Goal: Task Accomplishment & Management: Complete application form

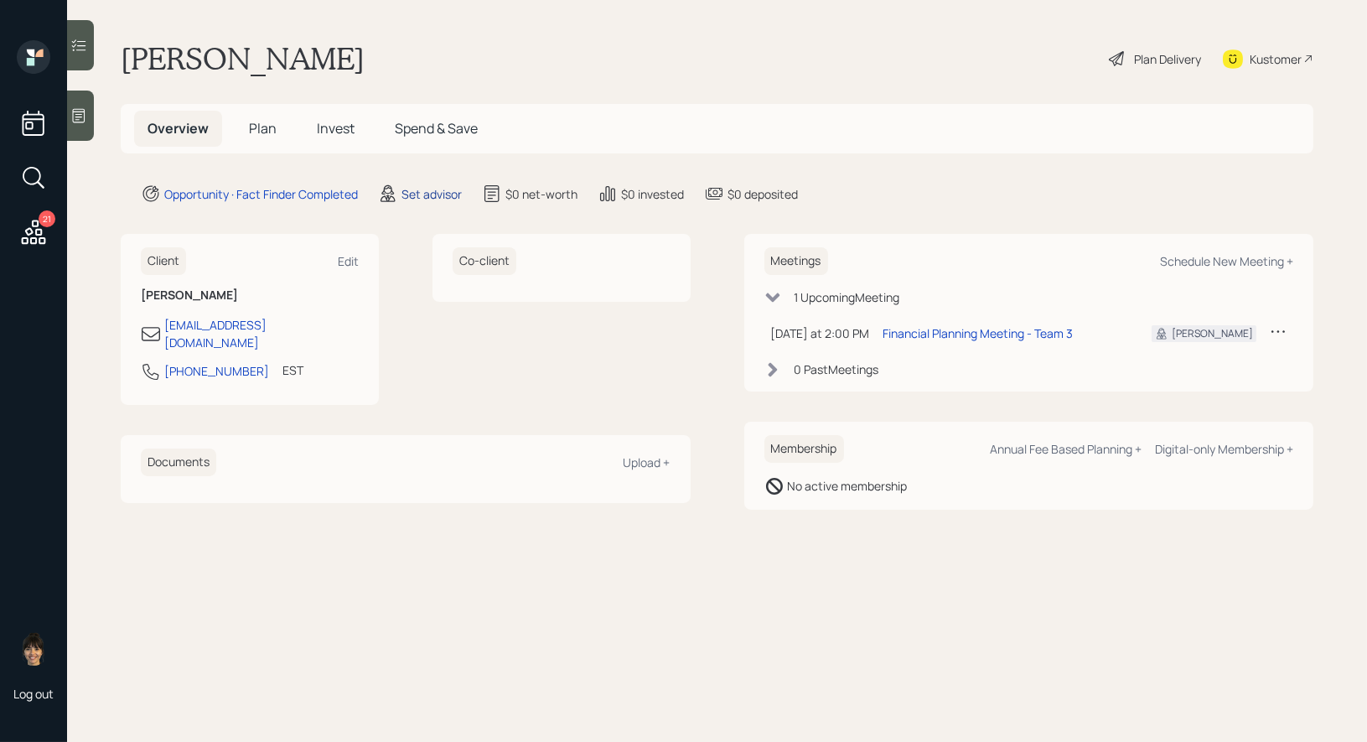
click at [422, 194] on div "Set advisor" at bounding box center [431, 194] width 60 height 18
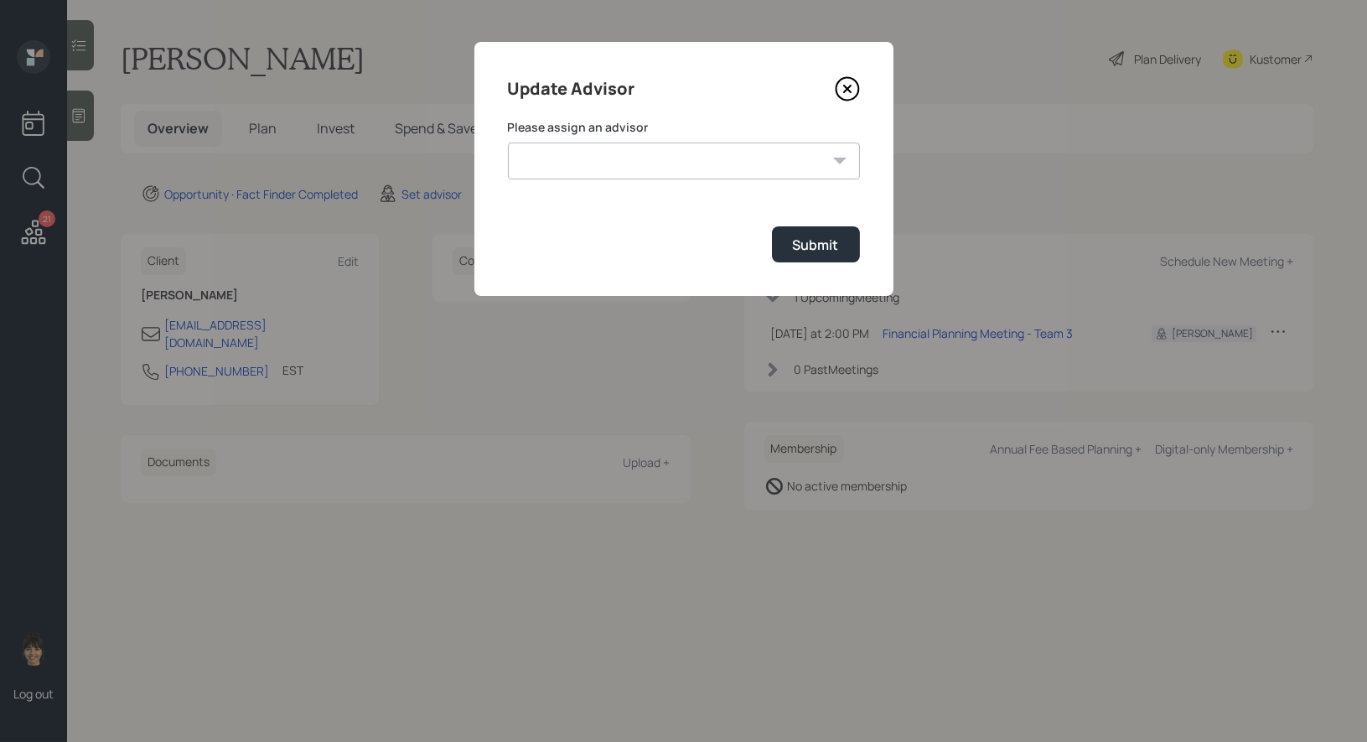
click at [630, 163] on select "[PERSON_NAME] [PERSON_NAME] [PERSON_NAME] End [PERSON_NAME] [PERSON_NAME] [PERS…" at bounding box center [684, 160] width 352 height 37
select select "8b79112e-3cfb-44f9-89e7-15267fe946c1"
click at [508, 142] on select "[PERSON_NAME] [PERSON_NAME] [PERSON_NAME] End [PERSON_NAME] [PERSON_NAME] [PERS…" at bounding box center [684, 160] width 352 height 37
click at [830, 251] on div "Submit" at bounding box center [816, 244] width 46 height 18
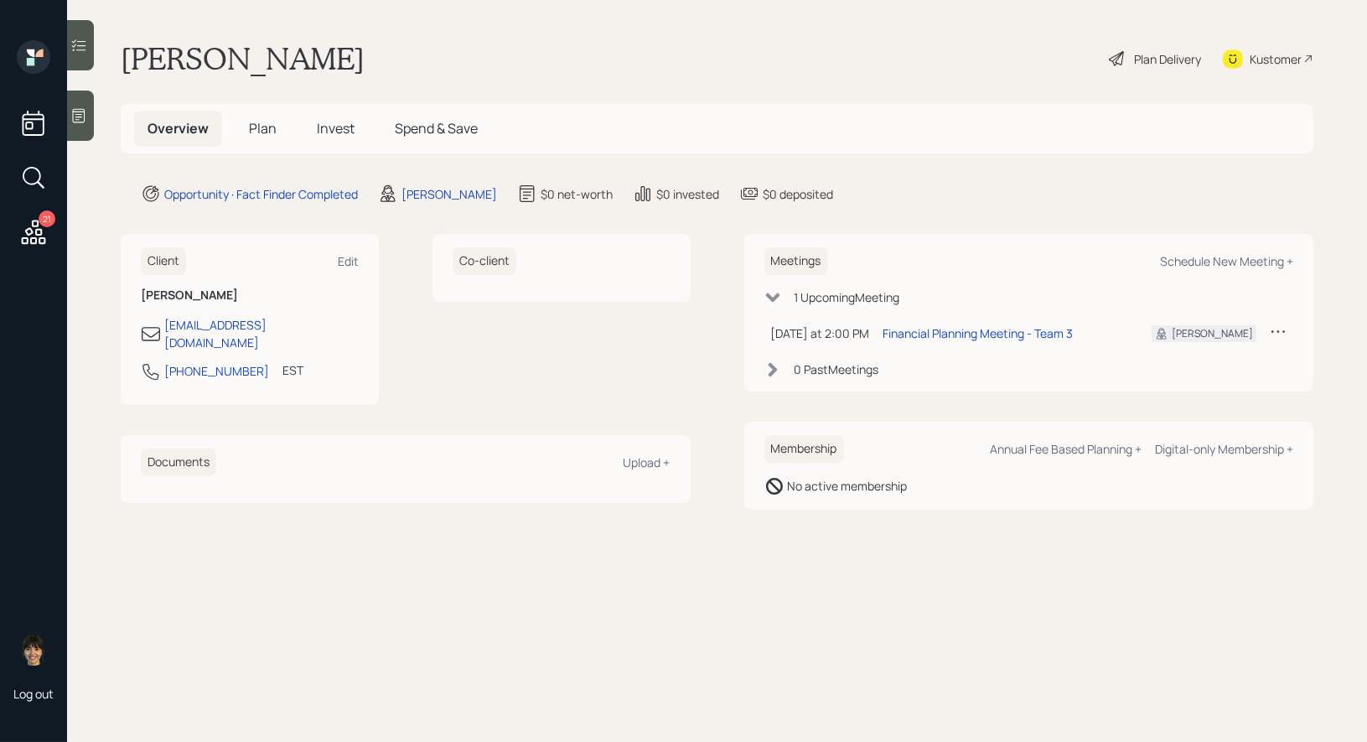
click at [71, 111] on icon at bounding box center [78, 115] width 17 height 17
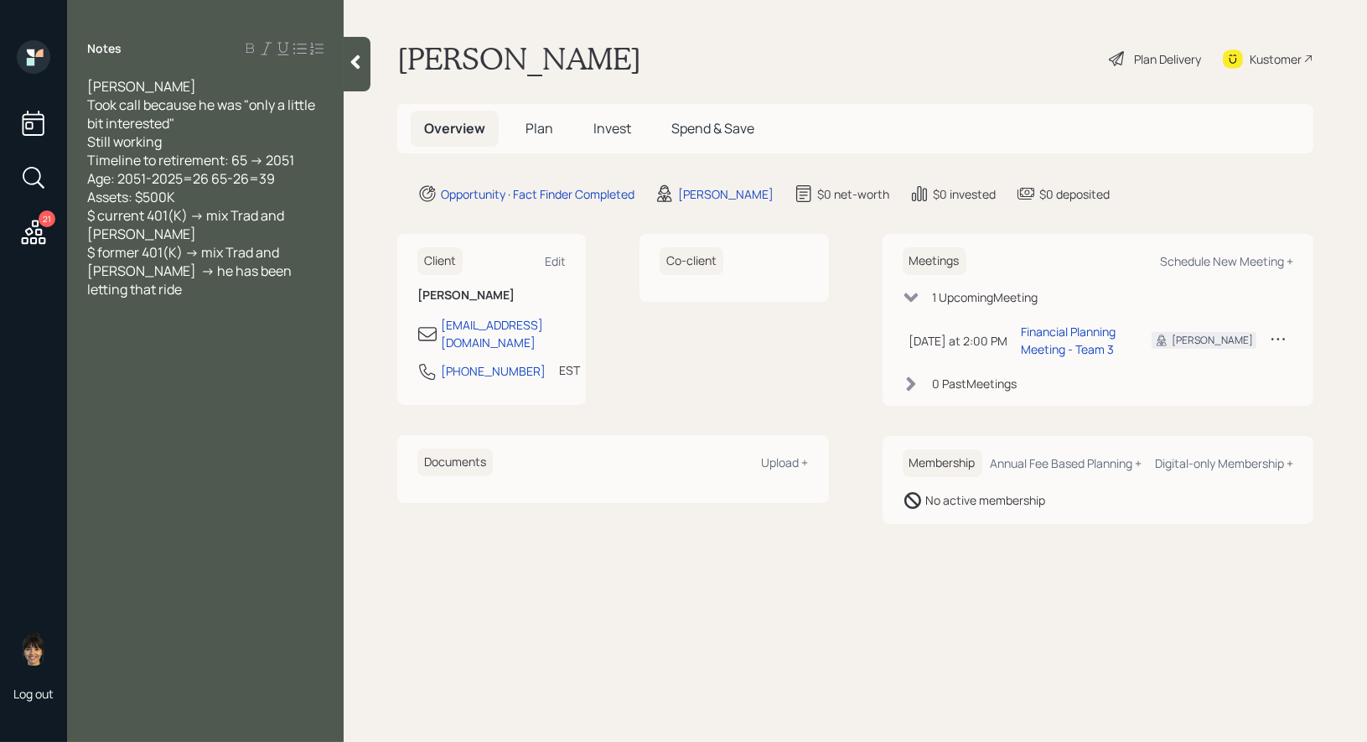
click at [540, 126] on span "Plan" at bounding box center [539, 128] width 28 height 18
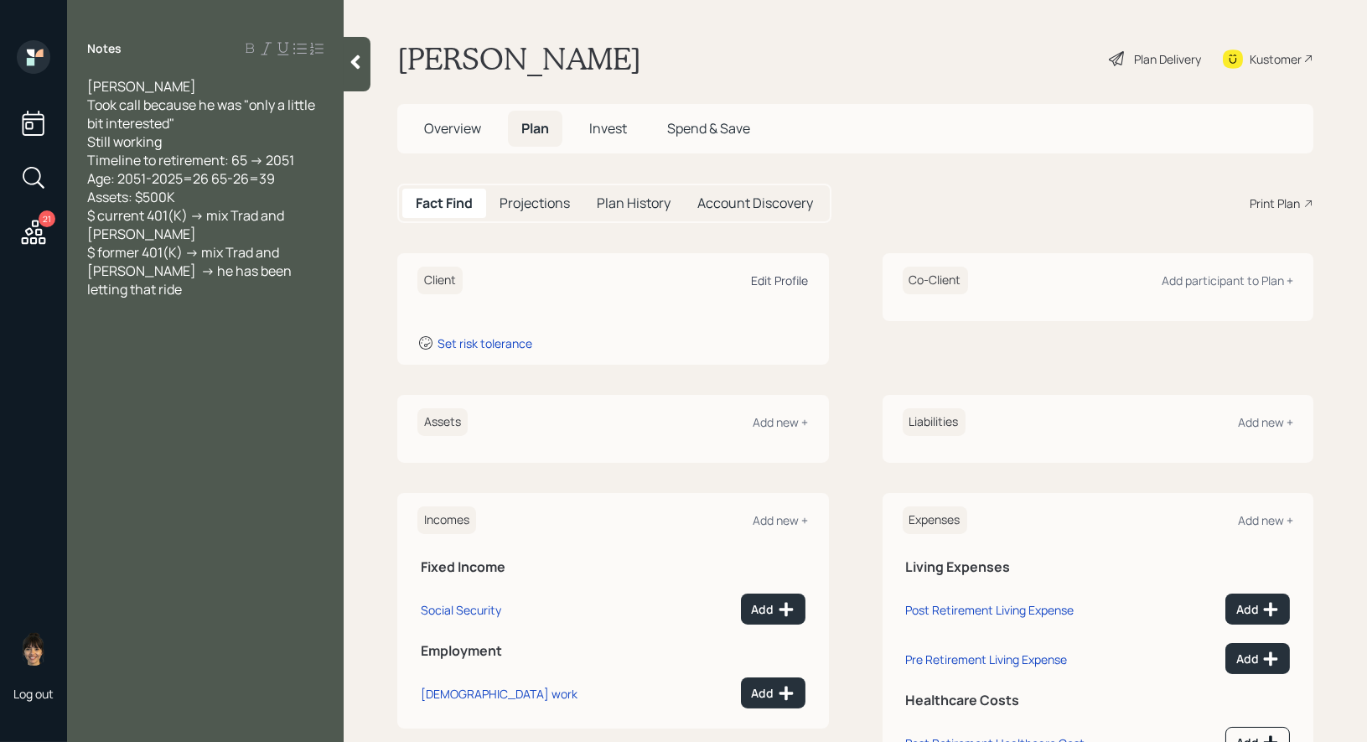
click at [784, 272] on div "Edit Profile" at bounding box center [780, 280] width 57 height 16
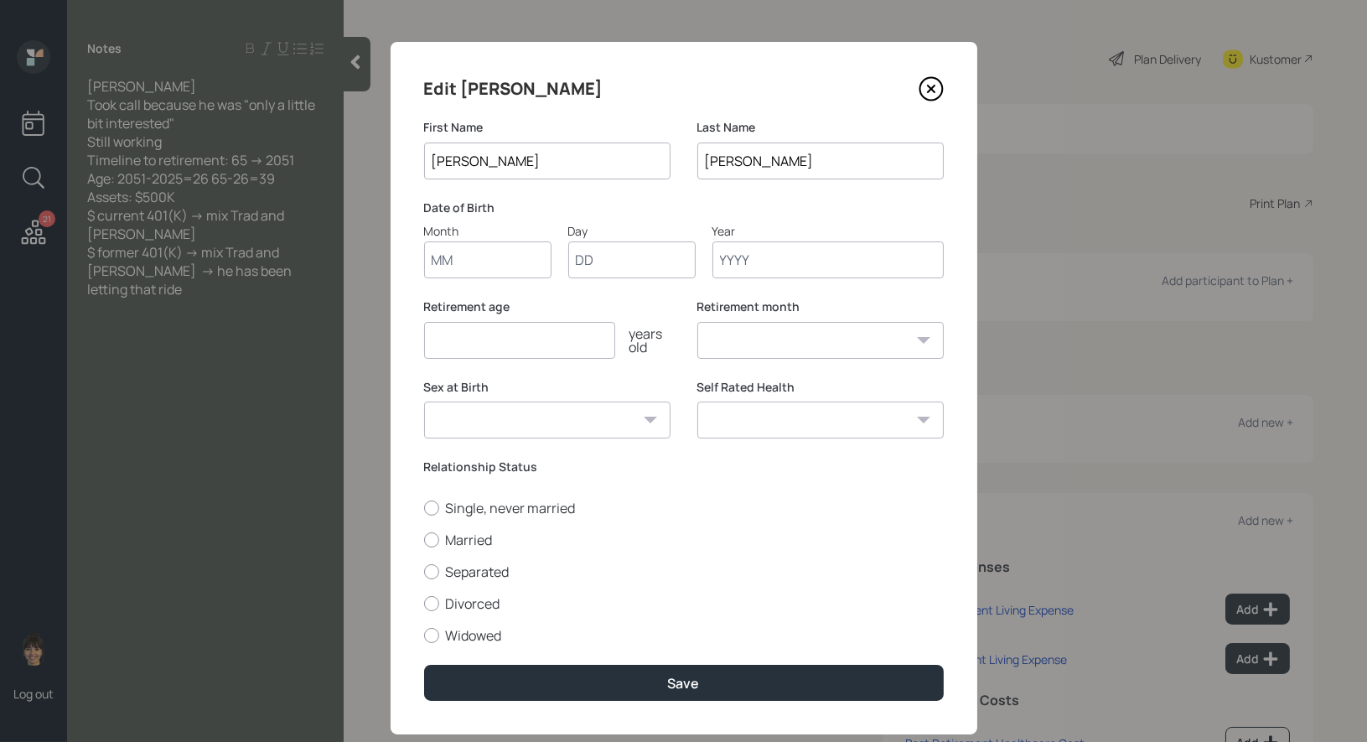
click at [465, 262] on input "Month" at bounding box center [487, 259] width 127 height 37
click at [933, 85] on icon at bounding box center [930, 88] width 7 height 7
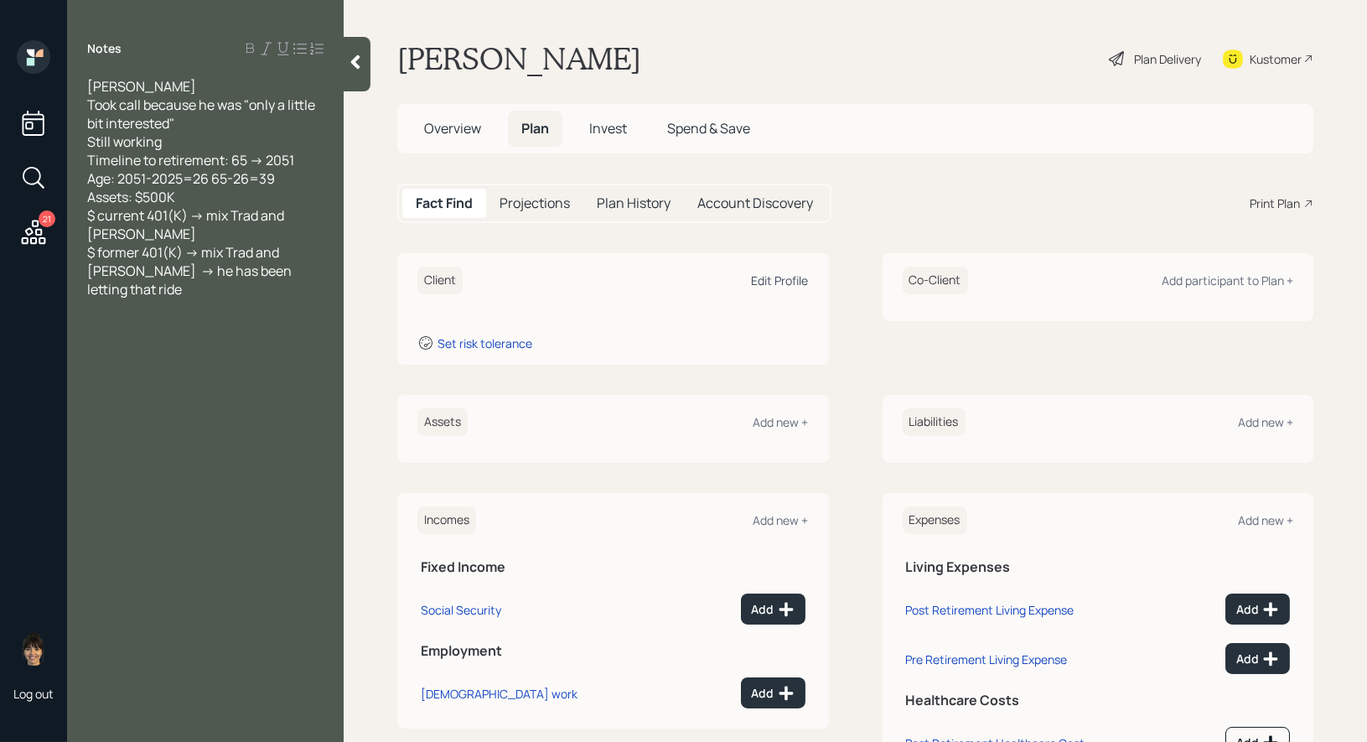
click at [769, 274] on div "Edit Profile" at bounding box center [780, 280] width 57 height 16
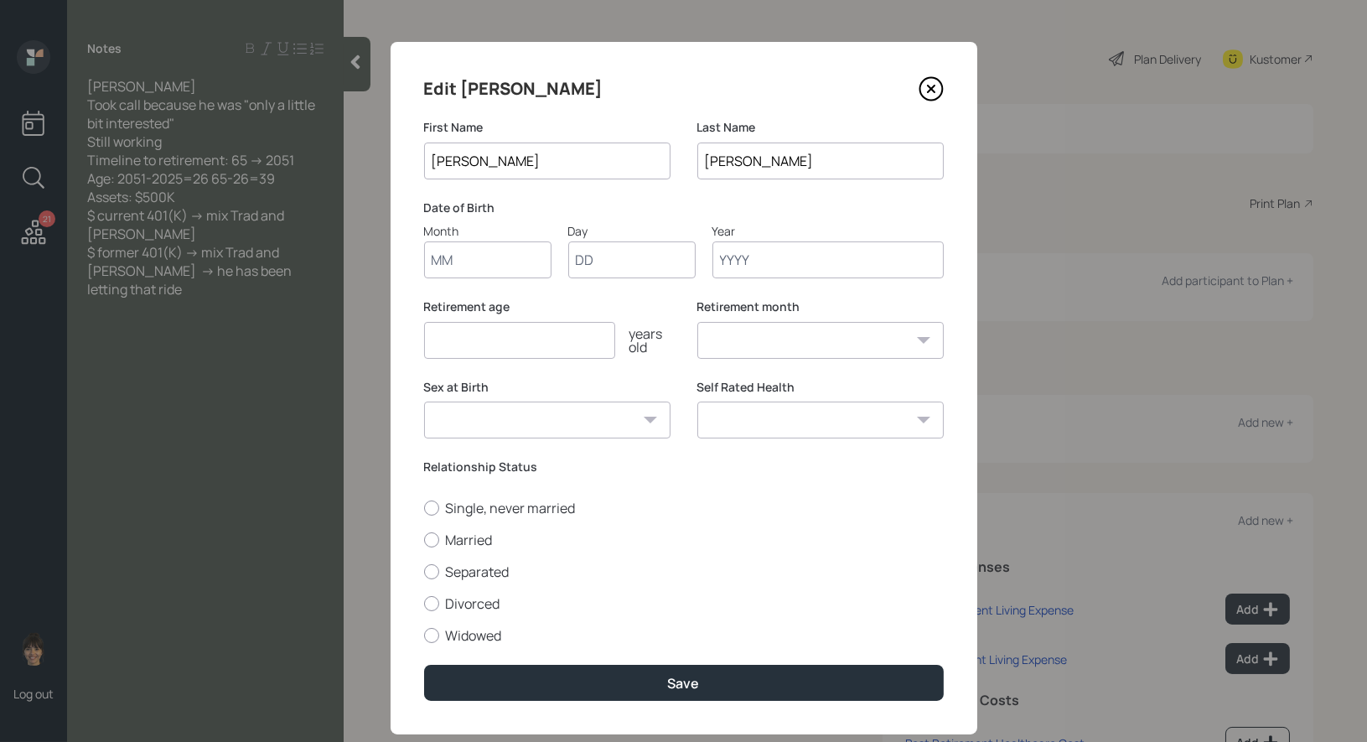
click at [461, 266] on input "Month" at bounding box center [487, 259] width 127 height 37
type input "01"
type input "1980"
select select "1"
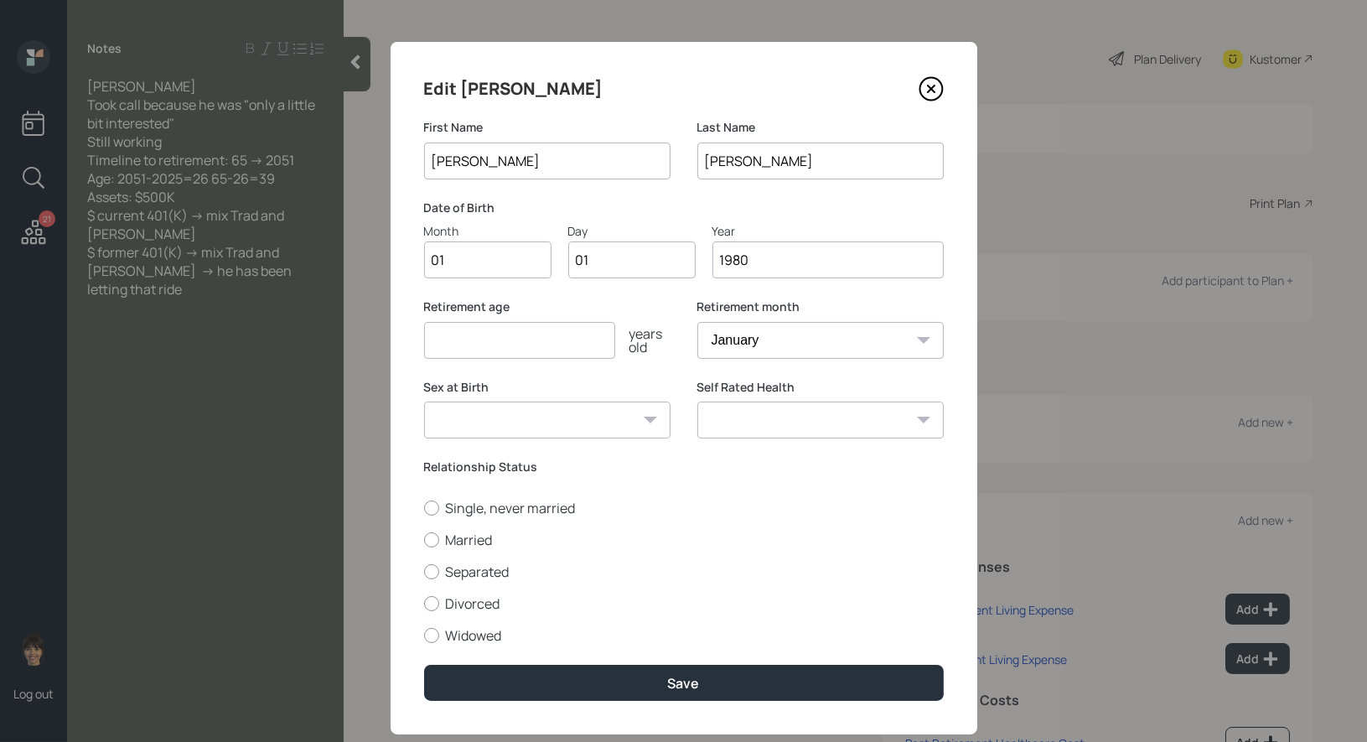
type input "1980"
click at [442, 344] on input "number" at bounding box center [519, 340] width 191 height 37
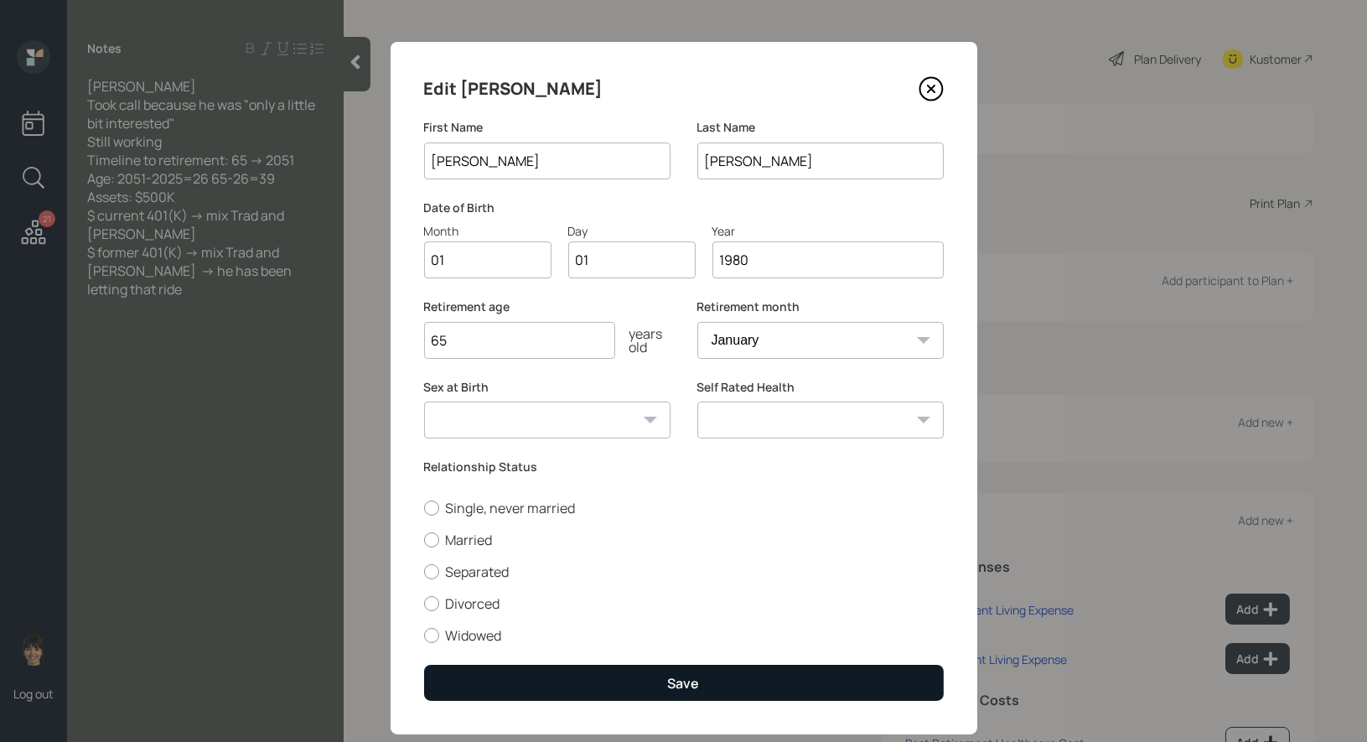
type input "65"
click at [587, 679] on button "Save" at bounding box center [684, 683] width 520 height 36
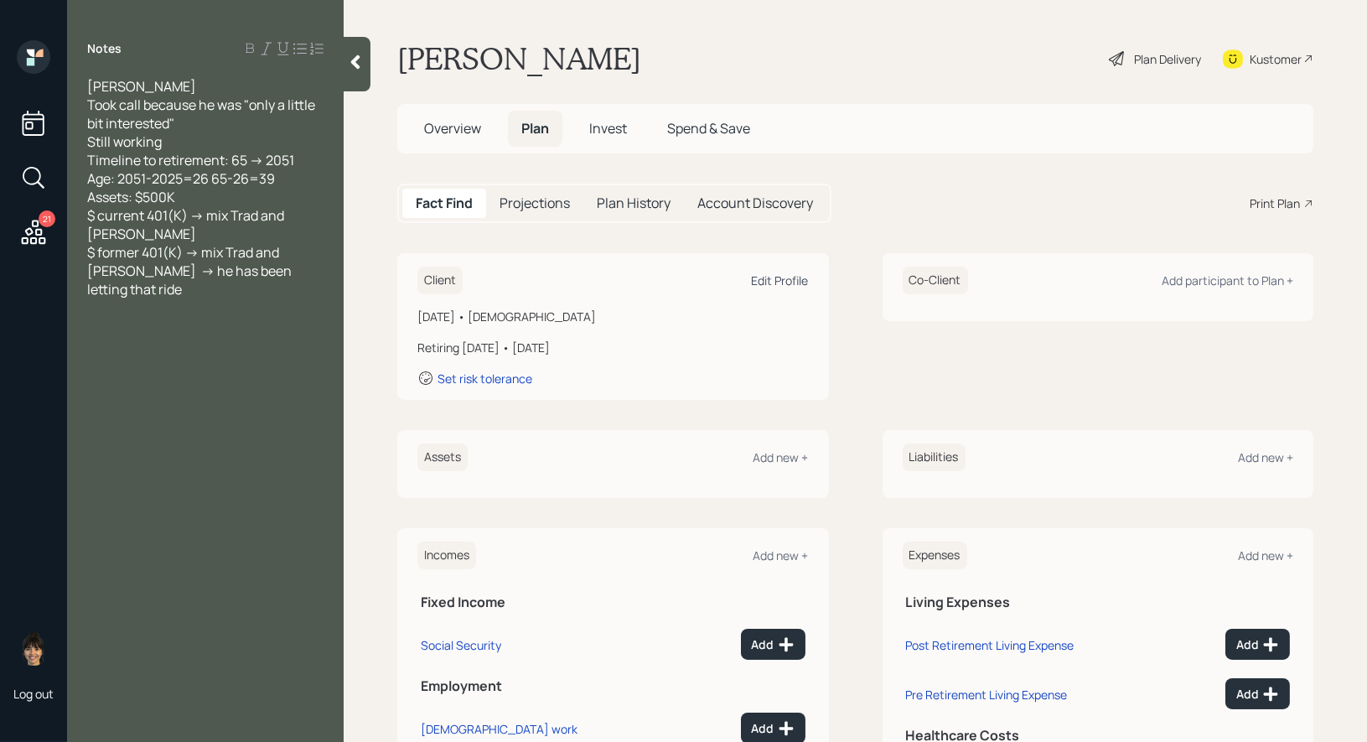
click at [769, 280] on div "Edit Profile" at bounding box center [780, 280] width 57 height 16
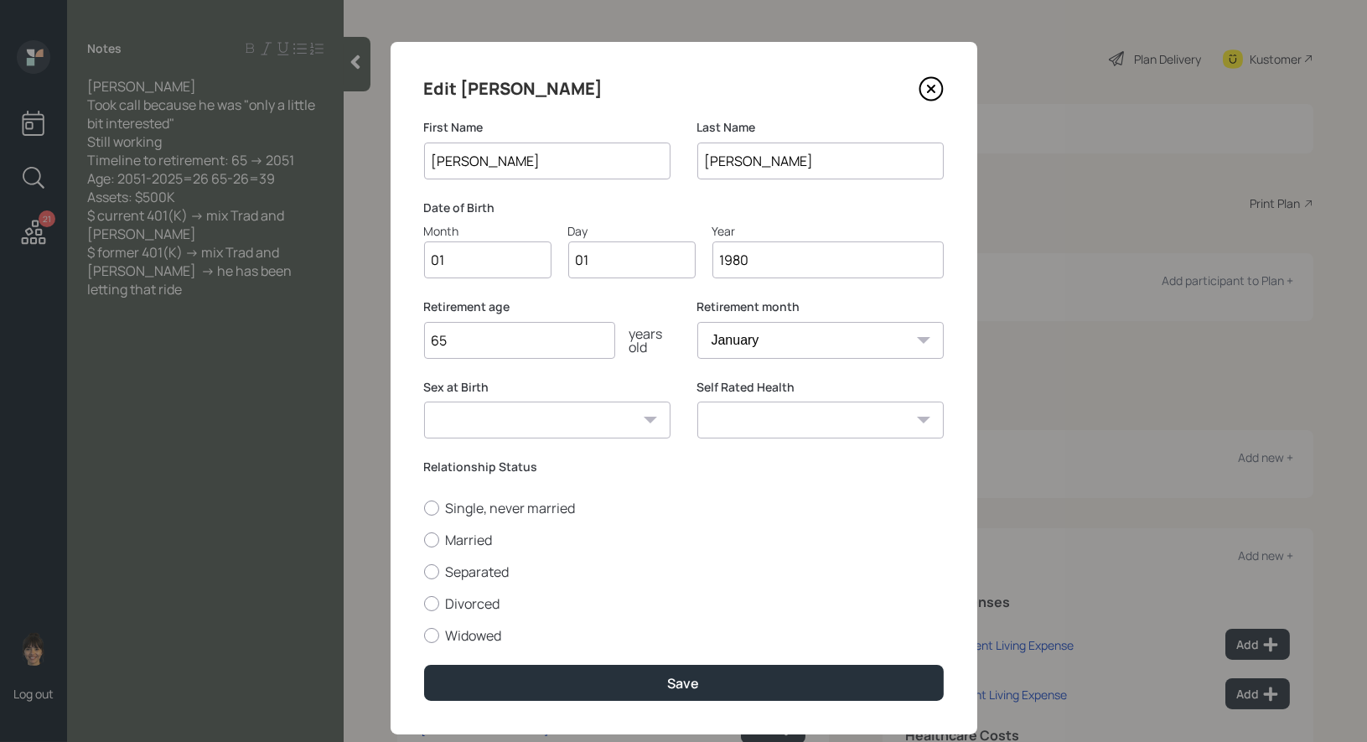
click at [769, 262] on input "1980" at bounding box center [827, 259] width 231 height 37
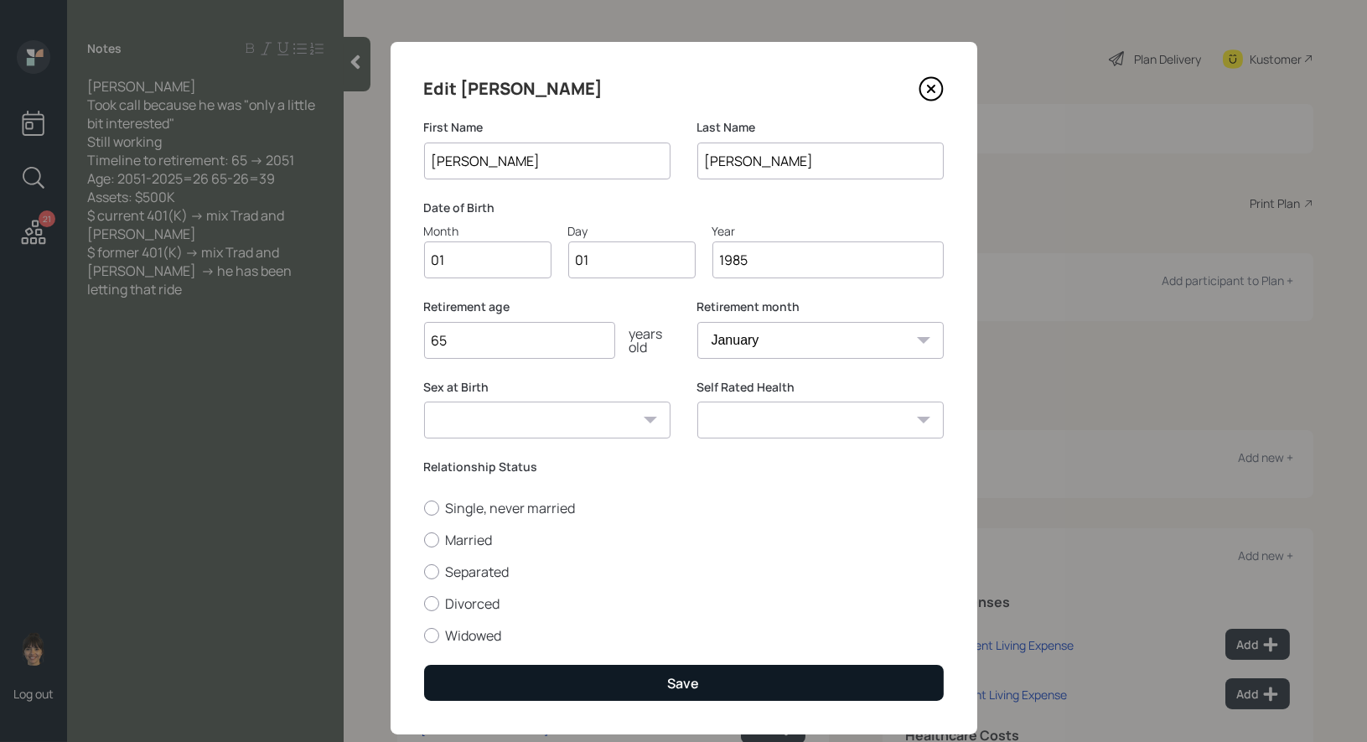
type input "1985"
click at [645, 671] on button "Save" at bounding box center [684, 683] width 520 height 36
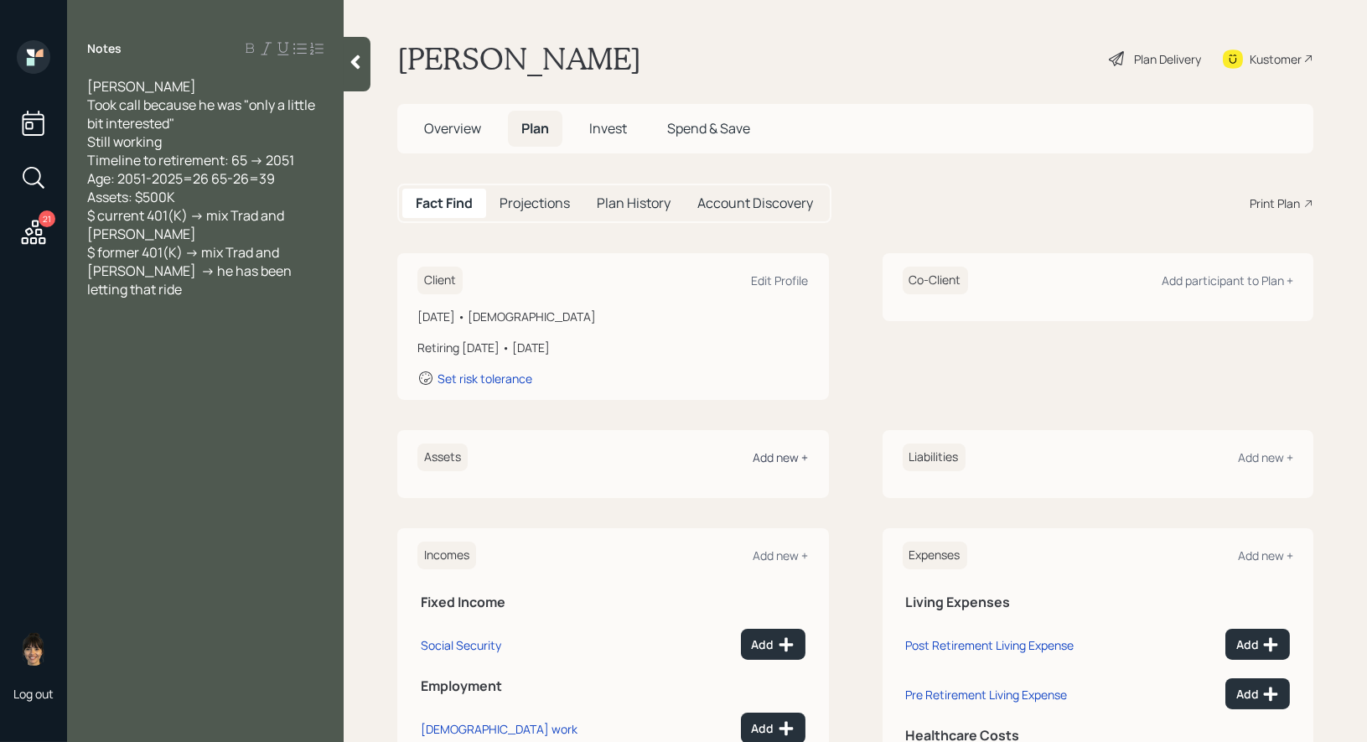
click at [783, 452] on div "Add new +" at bounding box center [780, 457] width 55 height 16
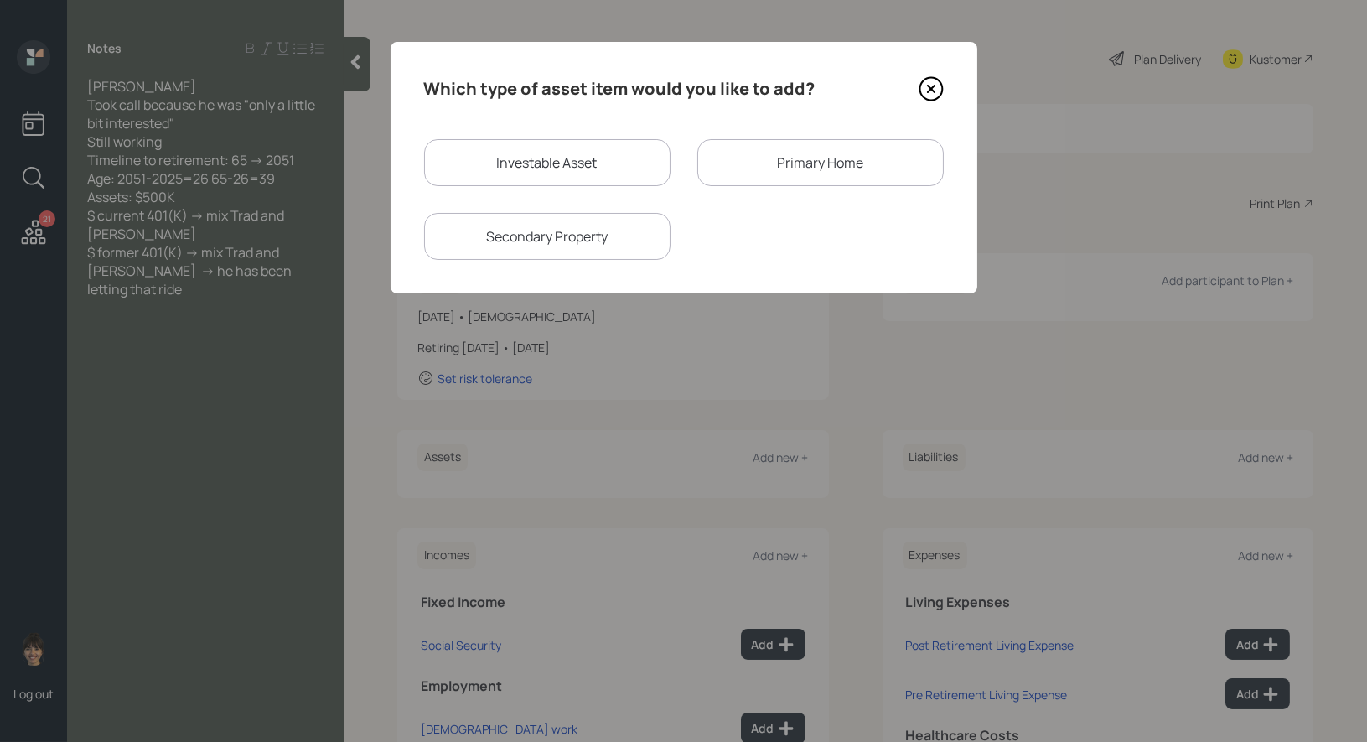
click at [517, 164] on div "Investable Asset" at bounding box center [547, 162] width 246 height 47
select select "taxable"
select select "balanced"
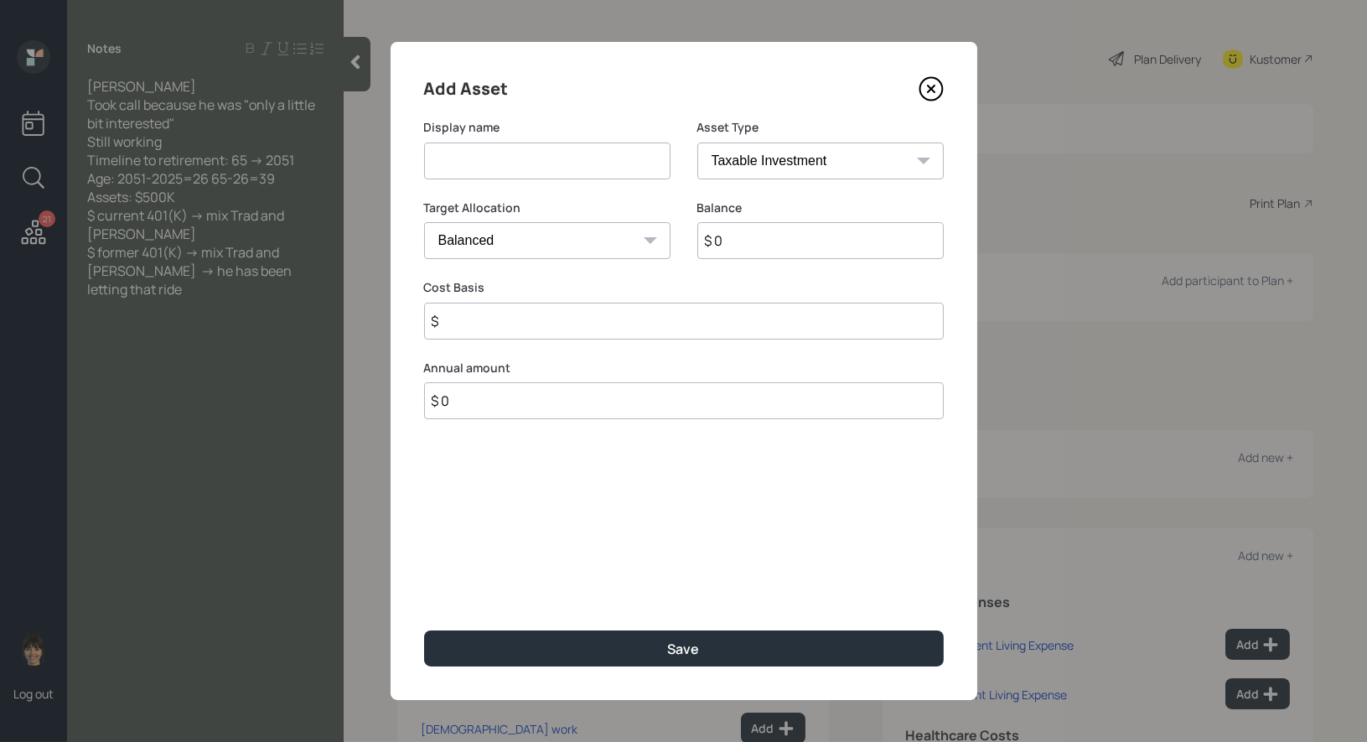
click at [504, 164] on input at bounding box center [547, 160] width 246 height 37
type input "Current 401k"
click at [742, 242] on input "$ 0" at bounding box center [820, 240] width 246 height 37
type input "$ 1"
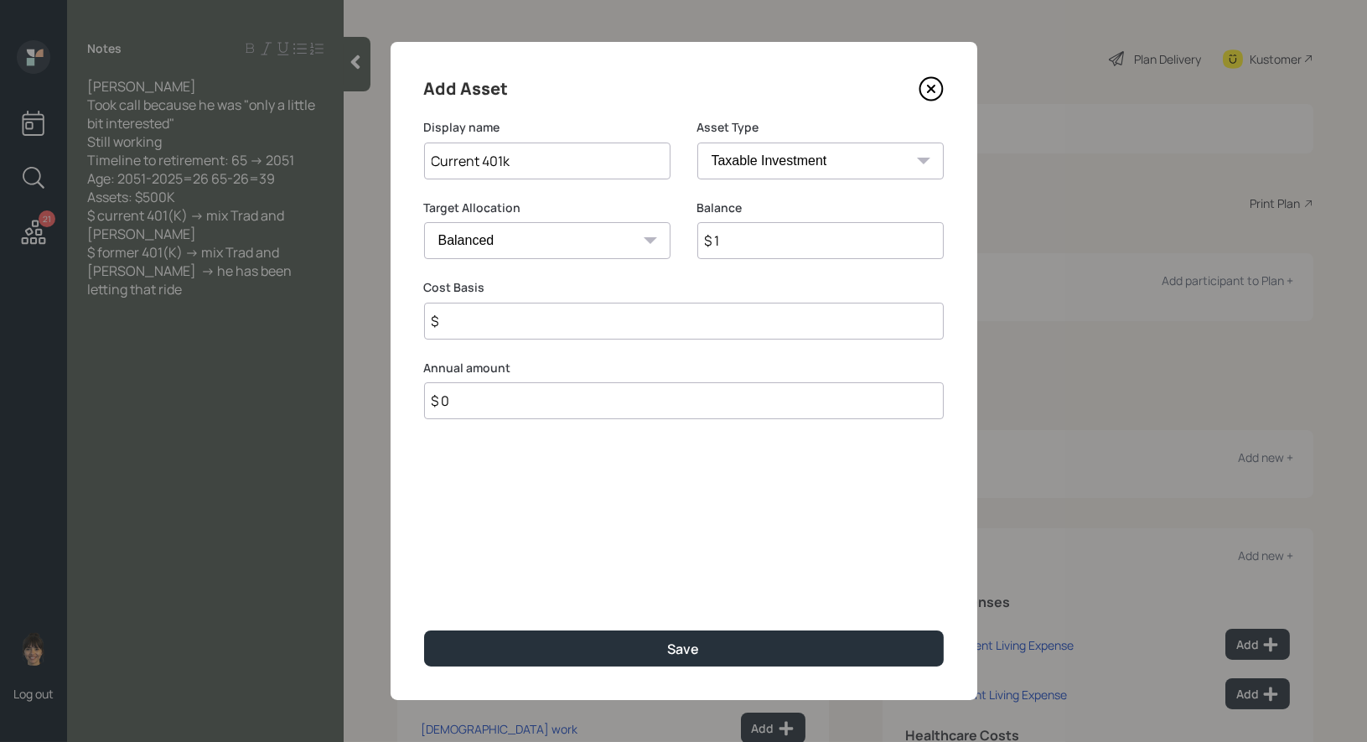
click at [639, 310] on input "$" at bounding box center [684, 321] width 520 height 37
click at [825, 159] on select "SEP IRA IRA Roth IRA 401(k) Roth 401(k) 403(b) Roth 403(b) 457(b) Roth 457(b) H…" at bounding box center [820, 160] width 246 height 37
select select "company_sponsored"
click at [697, 142] on select "SEP IRA IRA Roth IRA 401(k) Roth 401(k) 403(b) Roth 403(b) 457(b) Roth 457(b) H…" at bounding box center [820, 160] width 246 height 37
click at [549, 323] on input "number" at bounding box center [534, 321] width 221 height 37
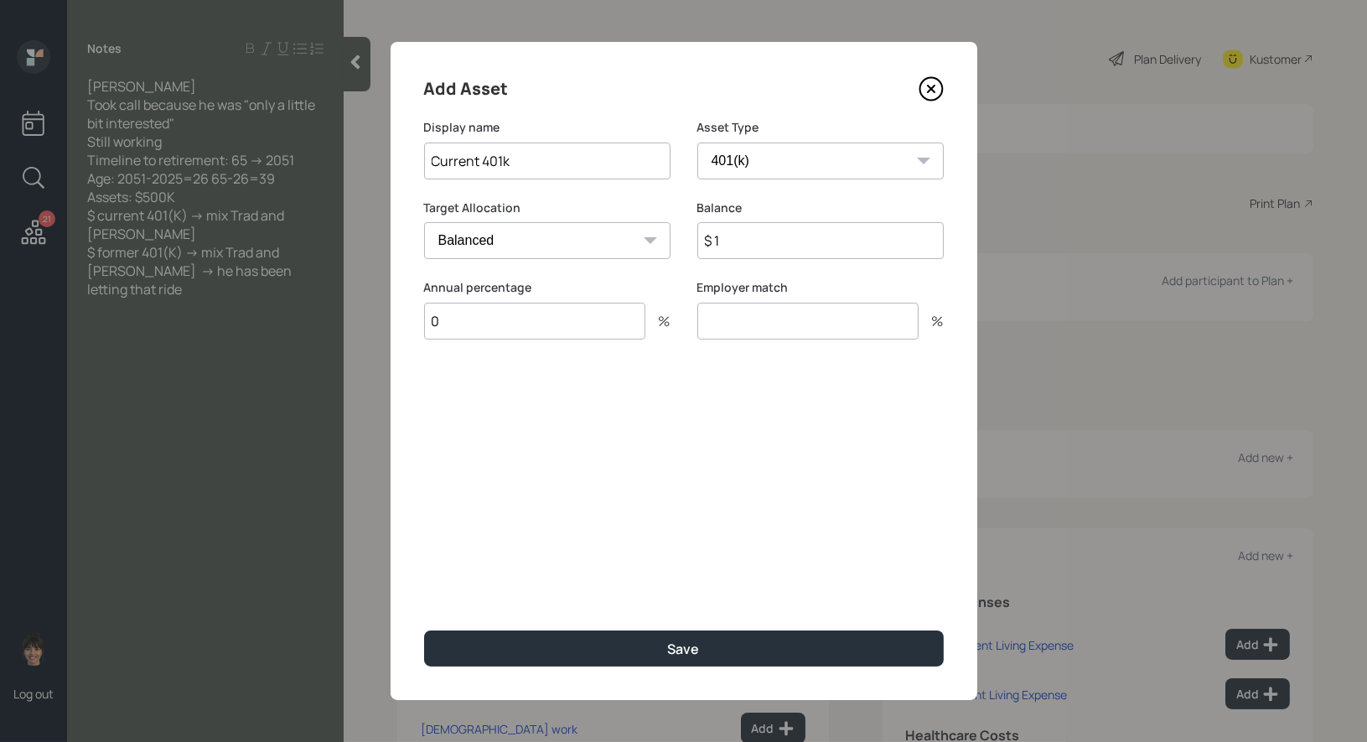
type input "0"
click at [748, 326] on input "number" at bounding box center [807, 321] width 221 height 37
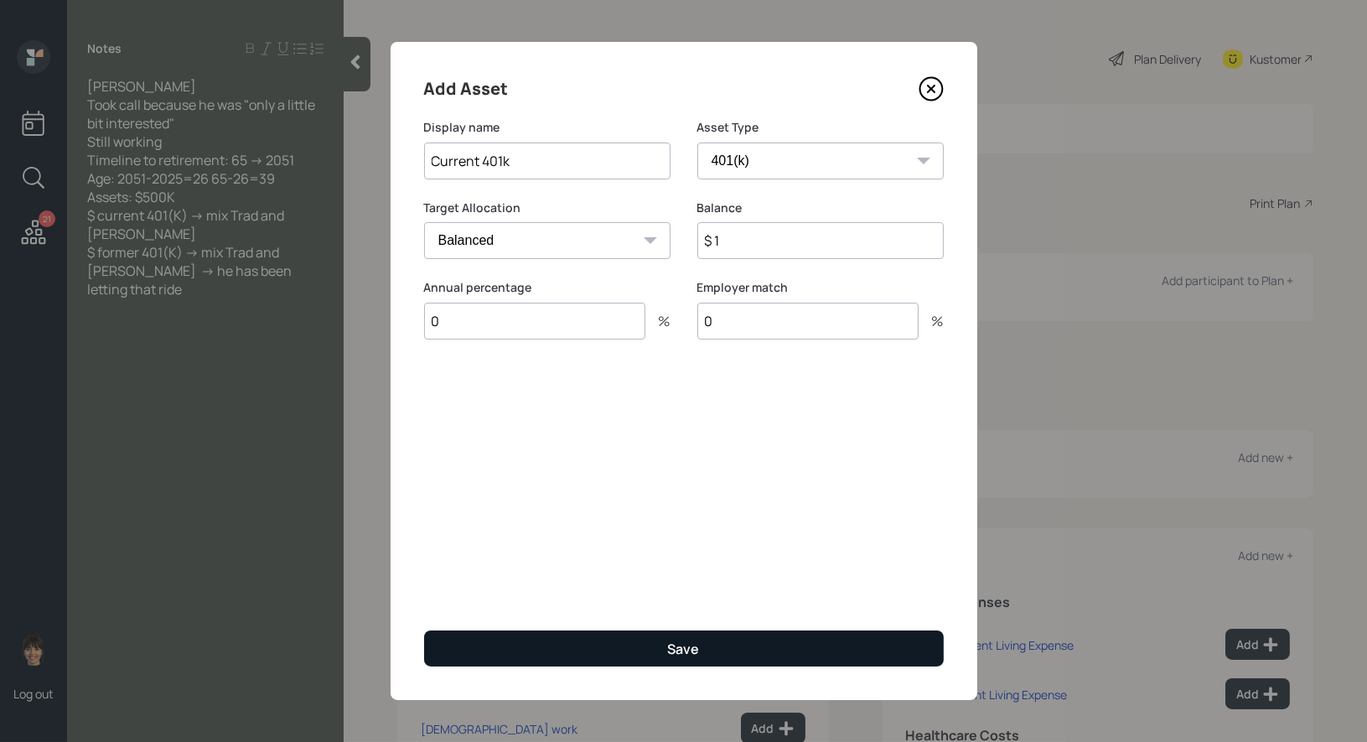
type input "0"
click at [625, 643] on button "Save" at bounding box center [684, 648] width 520 height 36
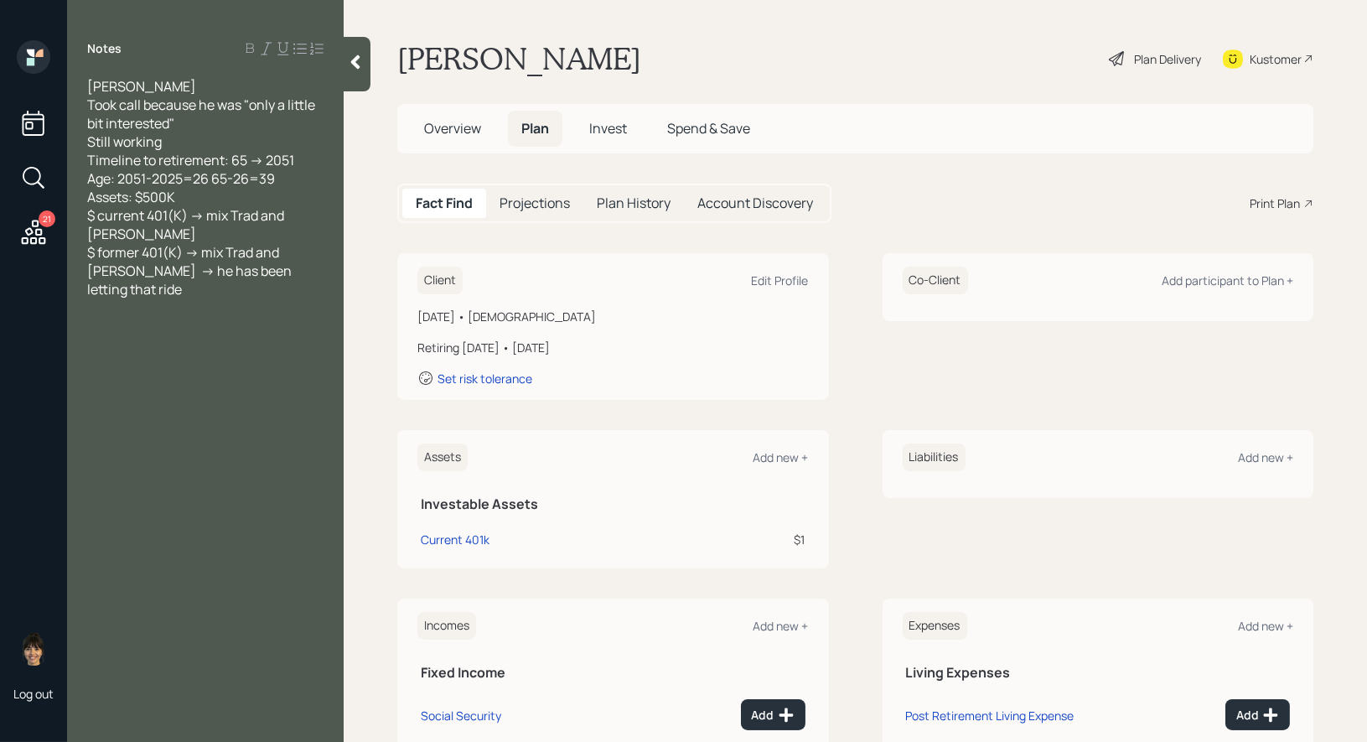
scroll to position [178, 0]
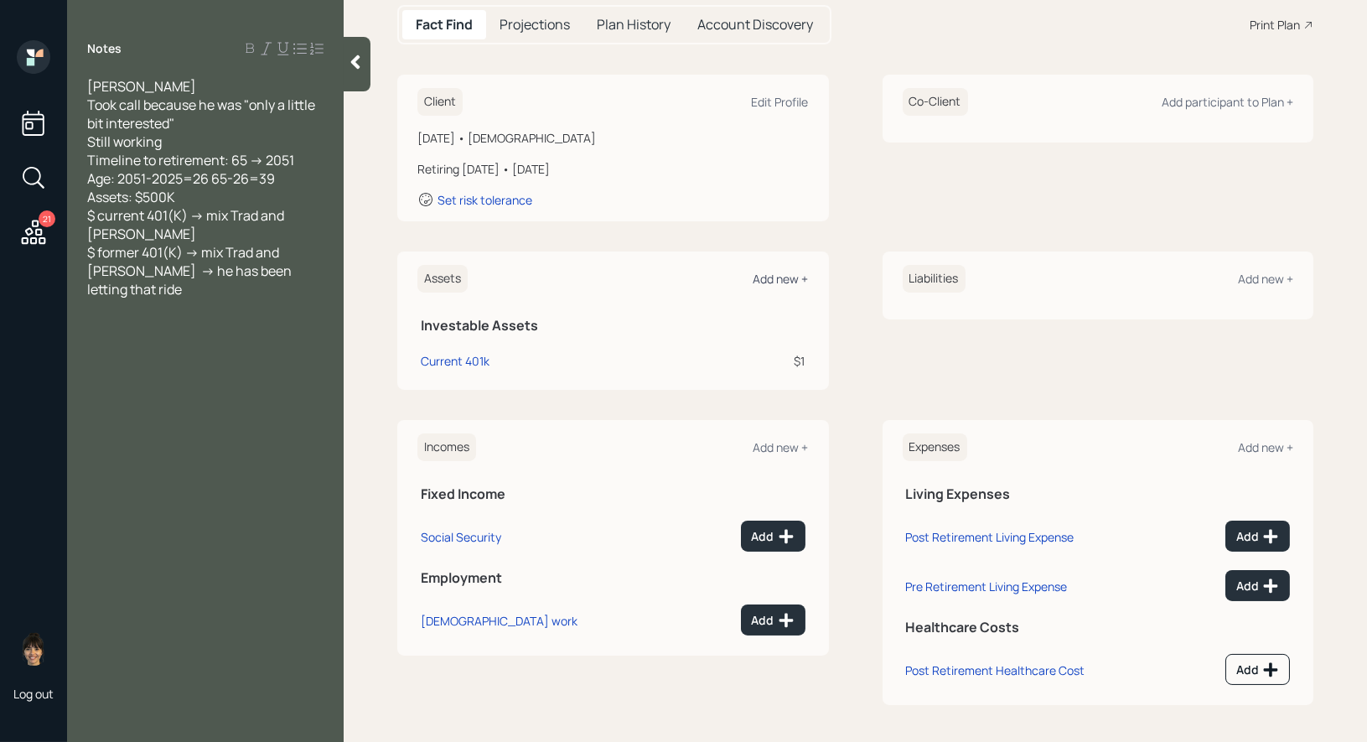
click at [782, 271] on div "Add new +" at bounding box center [780, 279] width 55 height 16
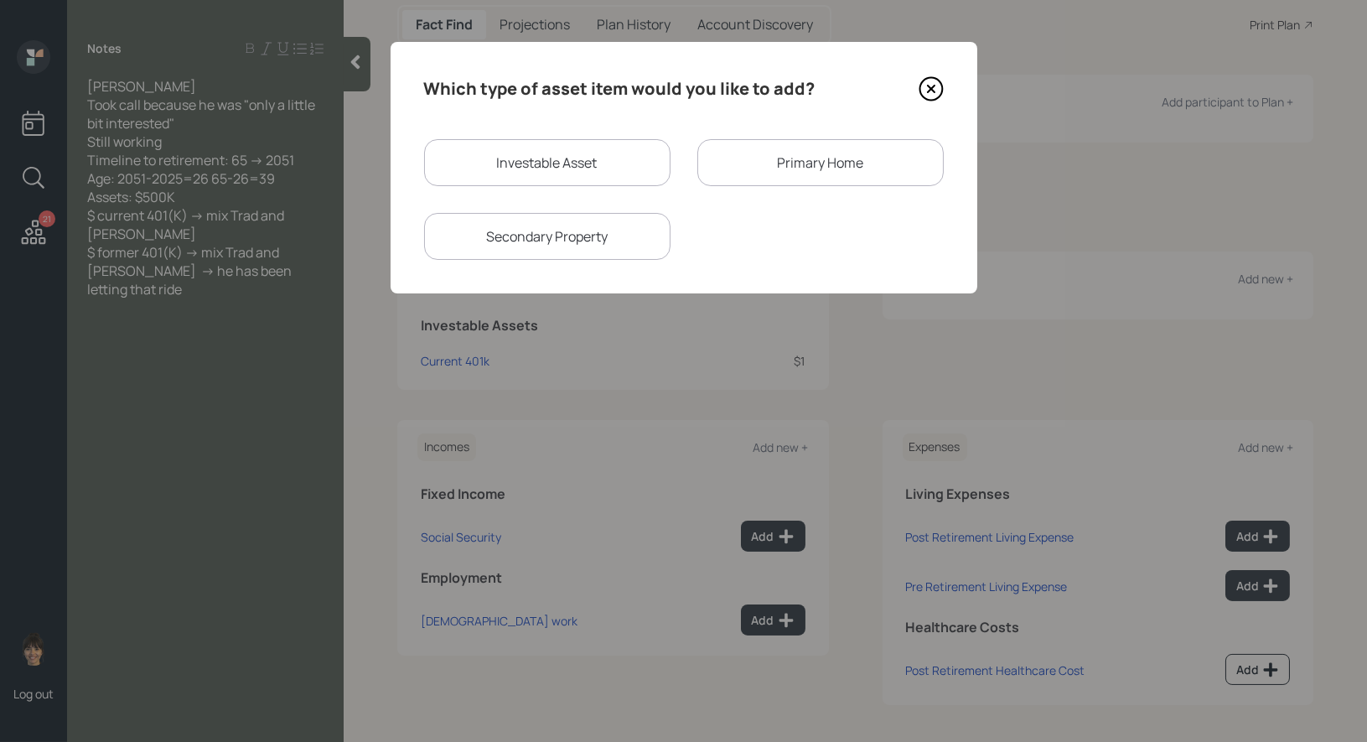
click at [535, 159] on div "Investable Asset" at bounding box center [547, 162] width 246 height 47
select select "taxable"
select select "balanced"
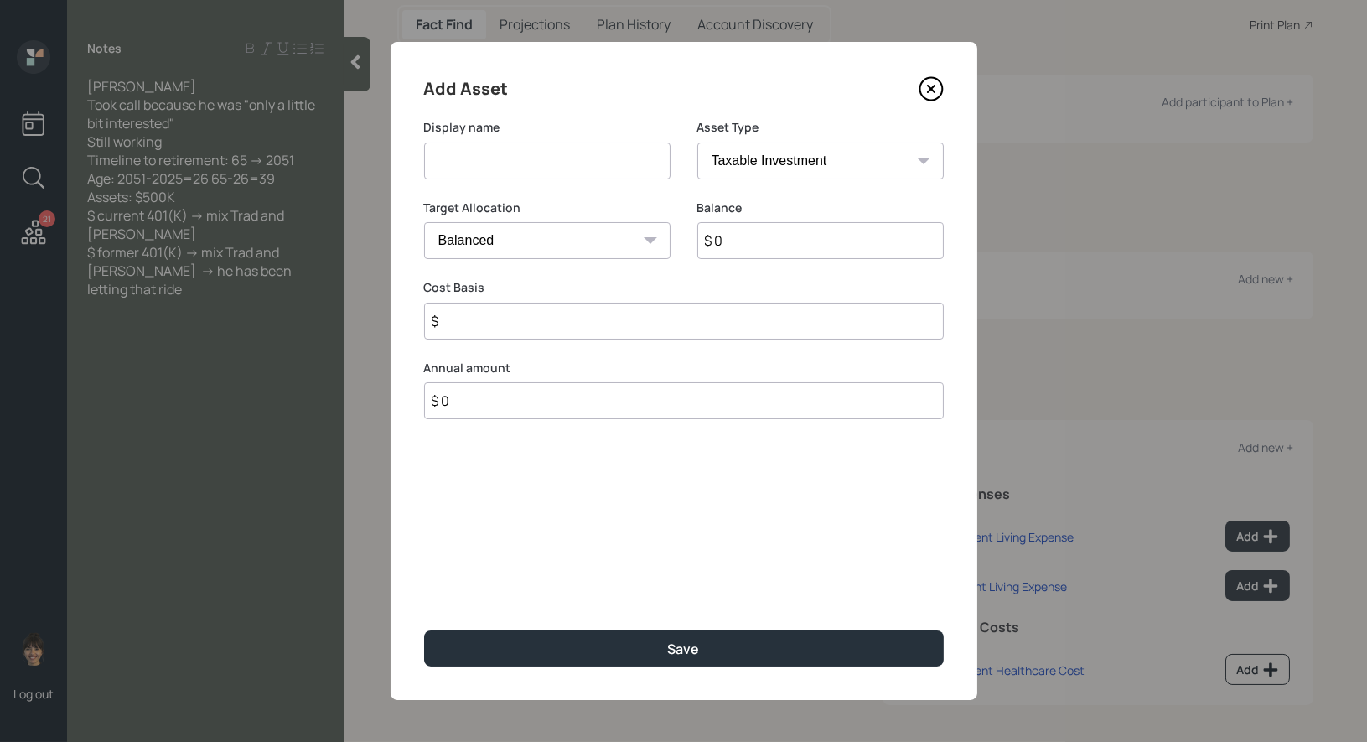
click at [518, 158] on input at bounding box center [547, 160] width 246 height 37
type input "Former 401k"
click at [852, 161] on select "SEP IRA IRA Roth IRA 401(k) Roth 401(k) 403(b) Roth 403(b) 457(b) Roth 457(b) H…" at bounding box center [820, 160] width 246 height 37
select select "company_sponsored"
click at [697, 142] on select "SEP IRA IRA Roth IRA 401(k) Roth 401(k) 403(b) Roth 403(b) 457(b) Roth 457(b) H…" at bounding box center [820, 160] width 246 height 37
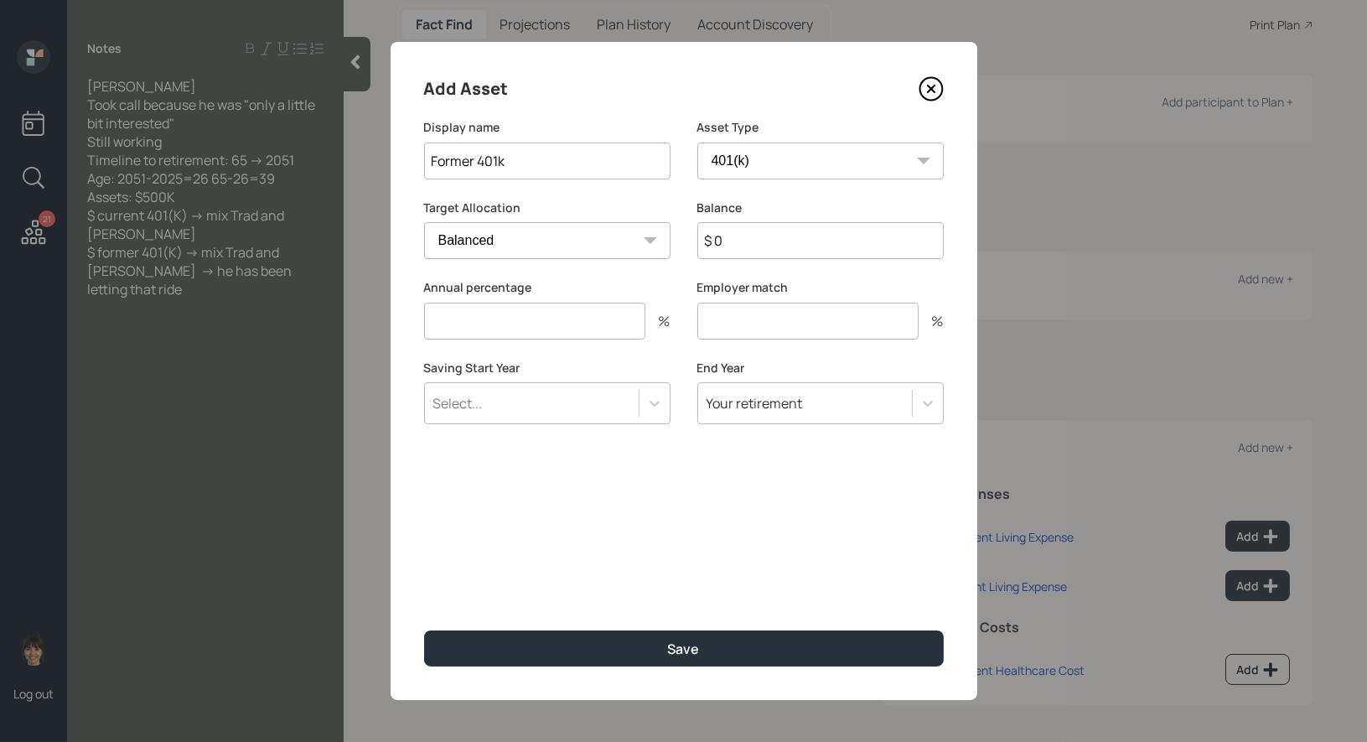
click at [729, 242] on input "$ 0" at bounding box center [820, 240] width 246 height 37
type input "$ 1"
click at [568, 313] on input "number" at bounding box center [534, 321] width 221 height 37
type input "0"
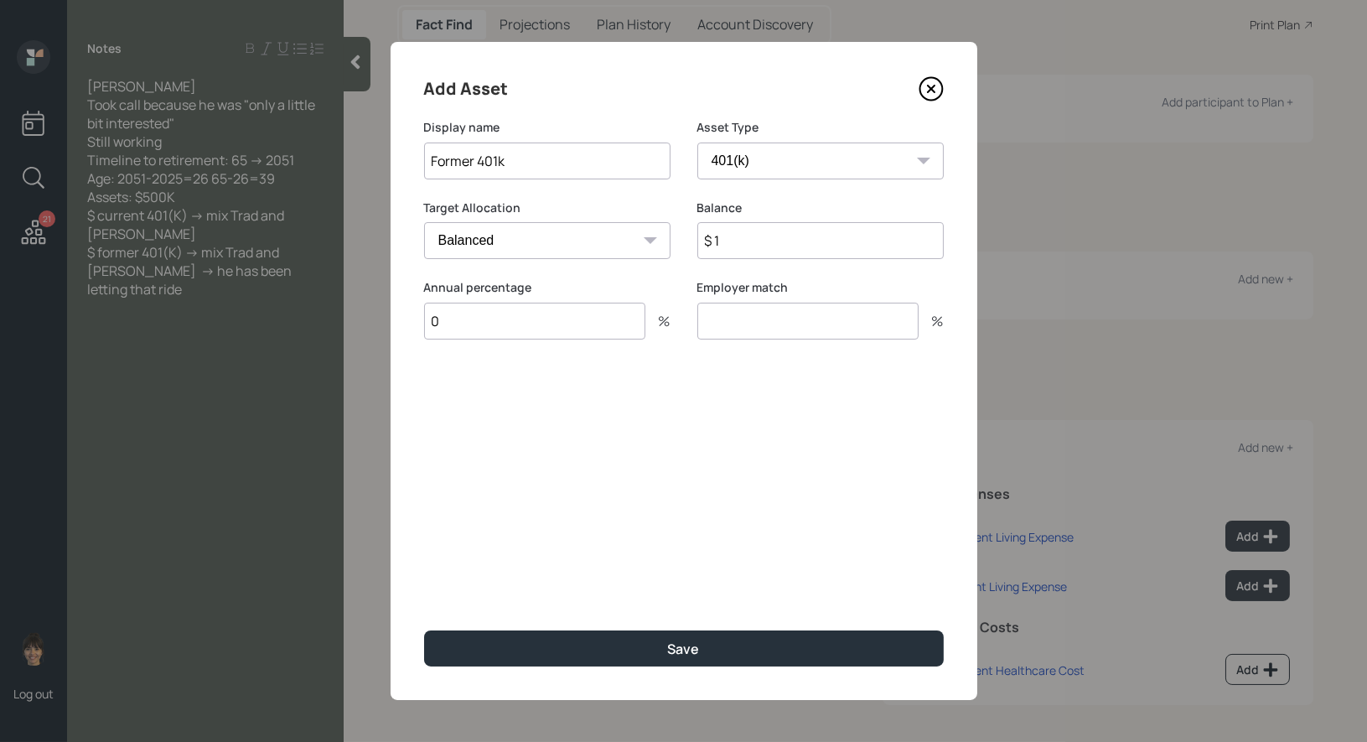
click at [759, 327] on input "number" at bounding box center [807, 321] width 221 height 37
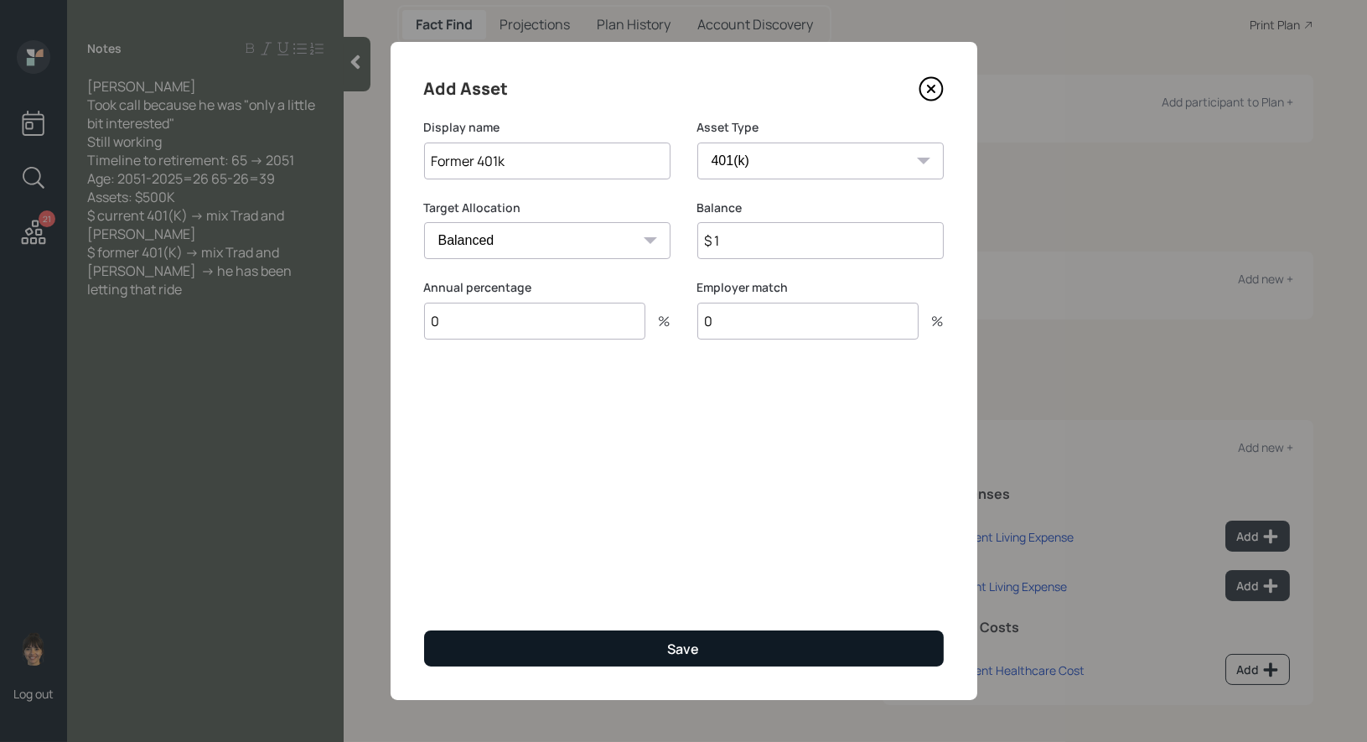
type input "0"
click at [684, 641] on div "Save" at bounding box center [684, 648] width 32 height 18
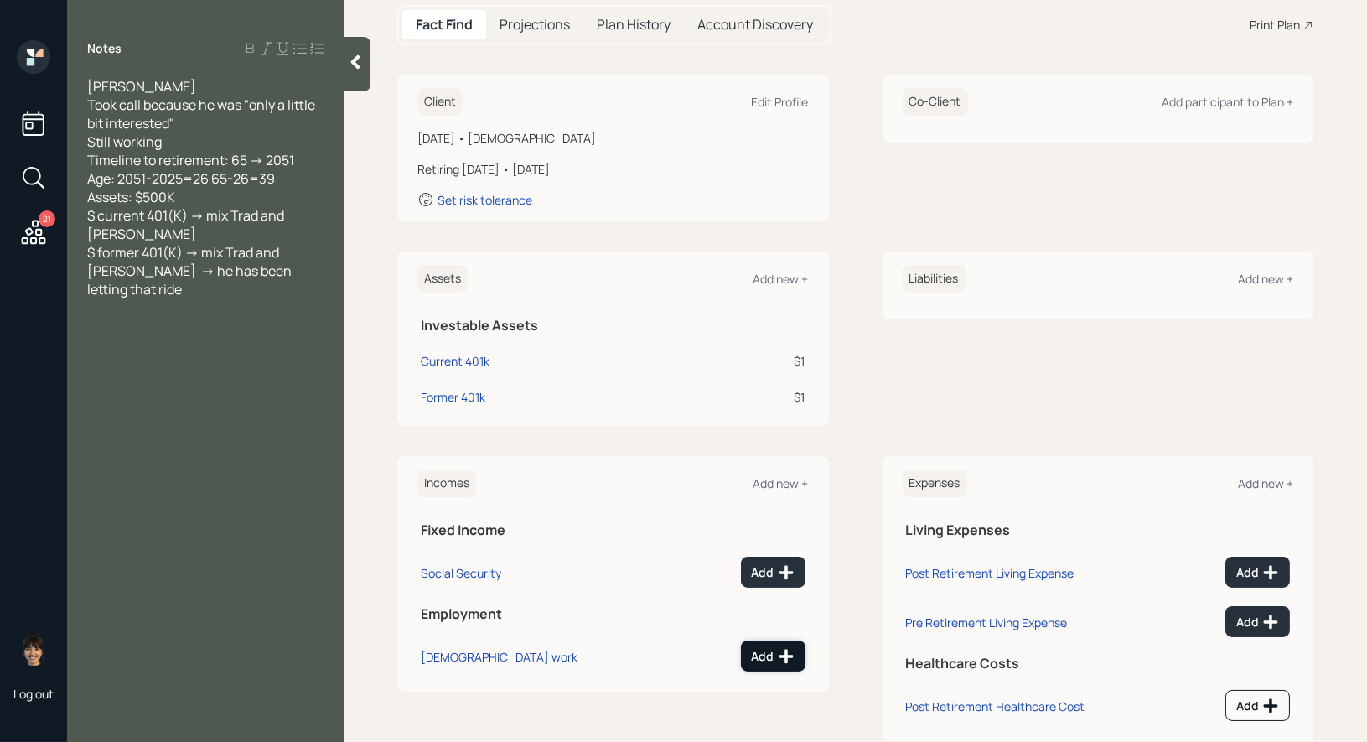
click at [771, 655] on div "Add" at bounding box center [773, 656] width 43 height 17
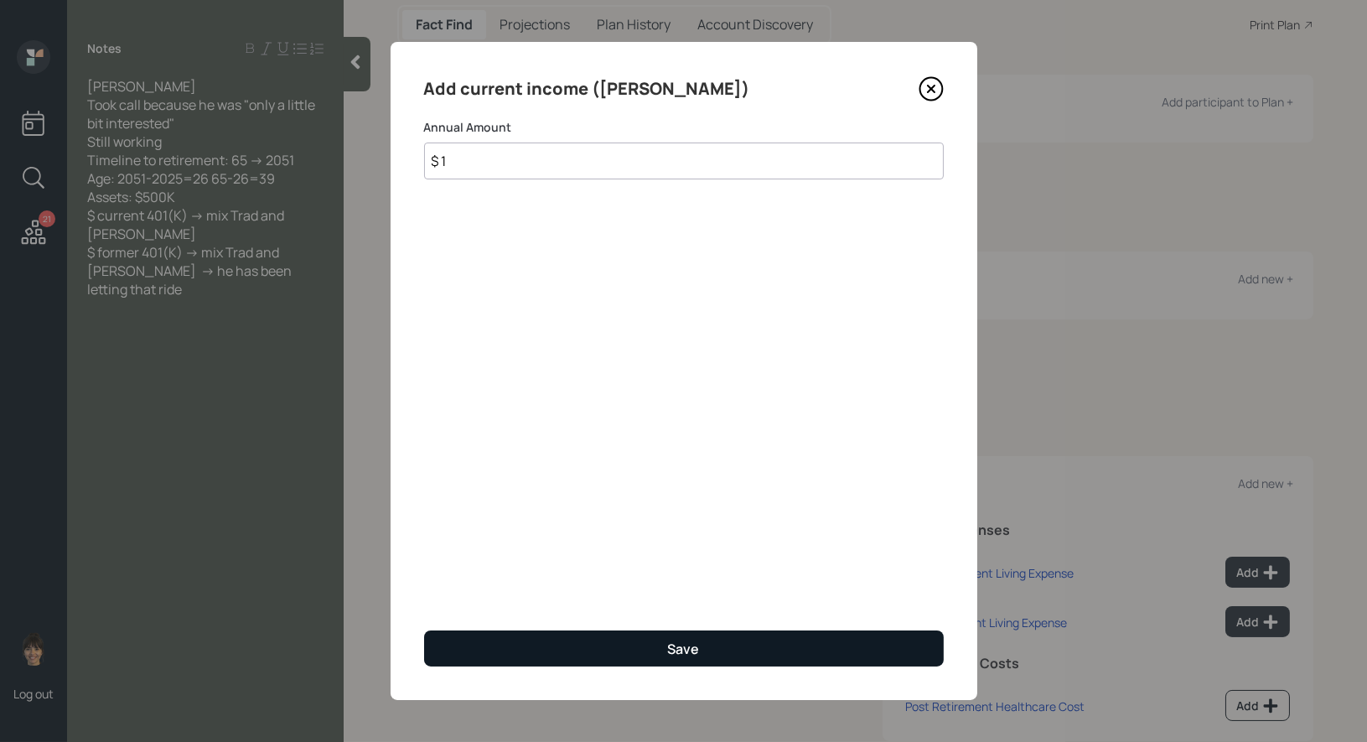
type input "$ 1"
click at [670, 650] on div "Save" at bounding box center [684, 648] width 32 height 18
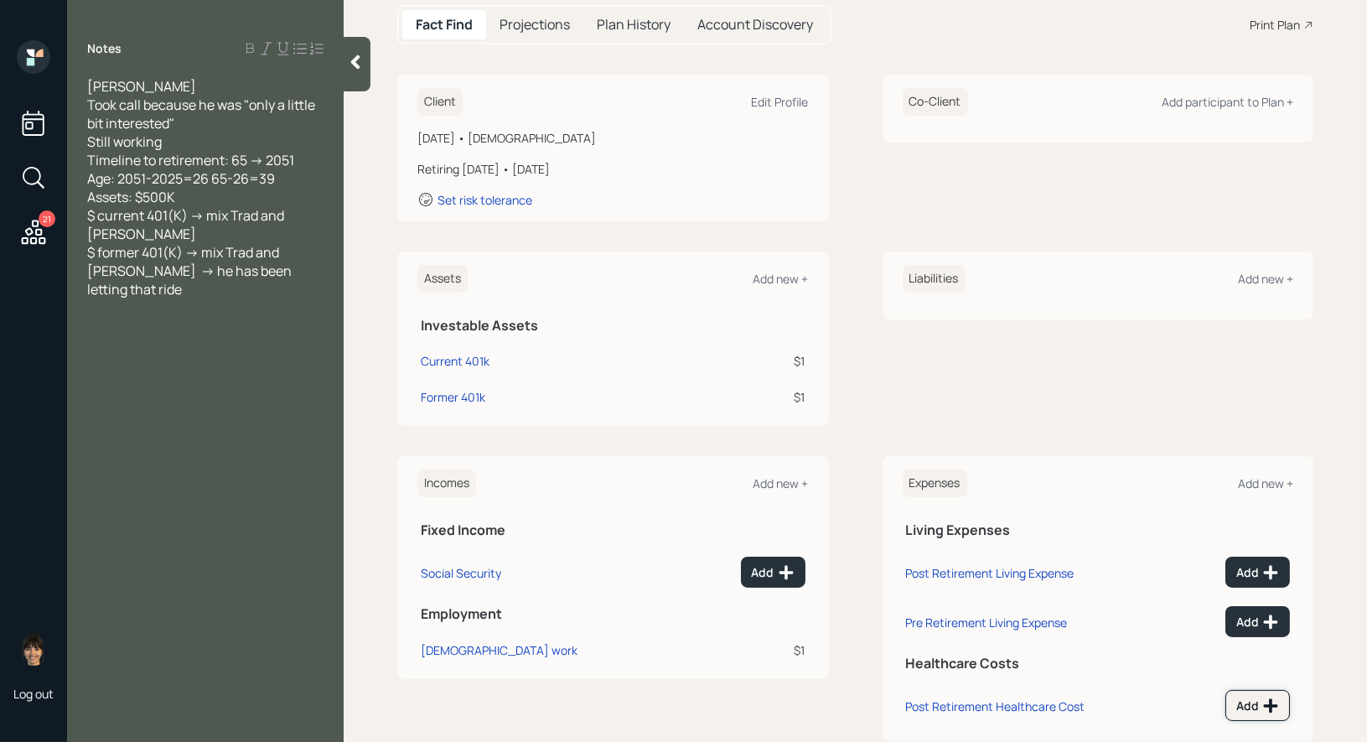
click at [1246, 707] on div "Add" at bounding box center [1257, 705] width 43 height 17
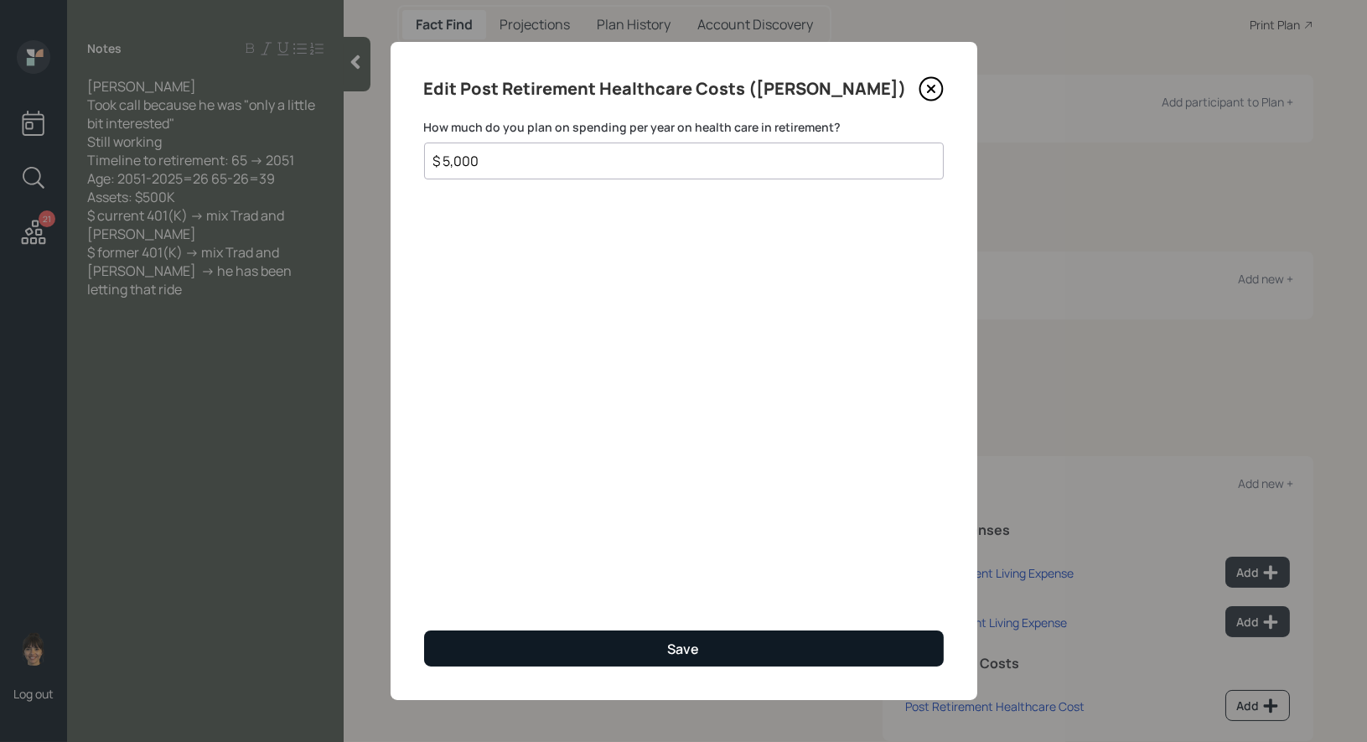
type input "$ 5,000"
click at [683, 646] on div "Save" at bounding box center [684, 648] width 32 height 18
